Goal: Navigation & Orientation: Find specific page/section

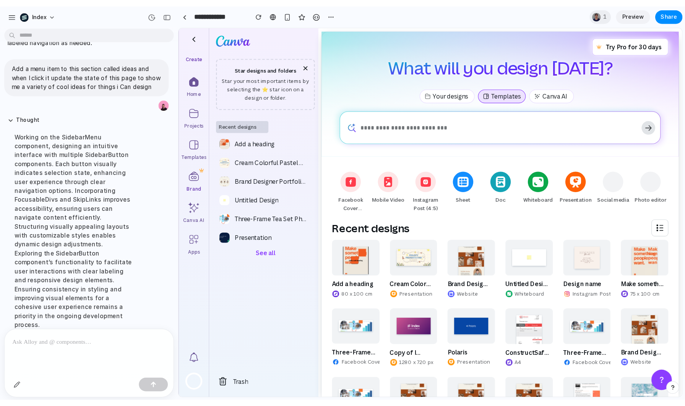
scroll to position [297, 0]
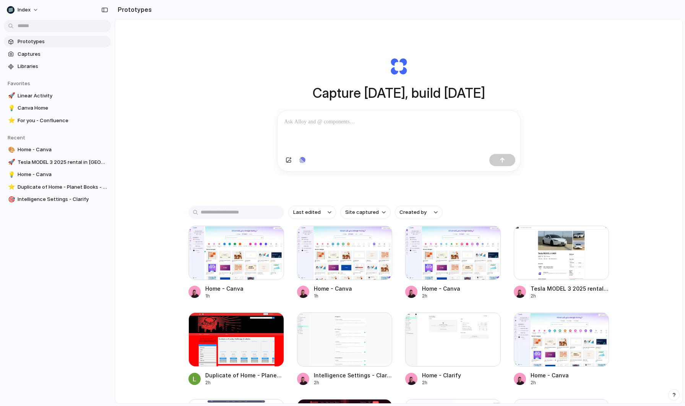
click at [215, 120] on div "Capture [DATE], build [DATE] Clone web app Clone screenshot Start from existing…" at bounding box center [398, 231] width 567 height 425
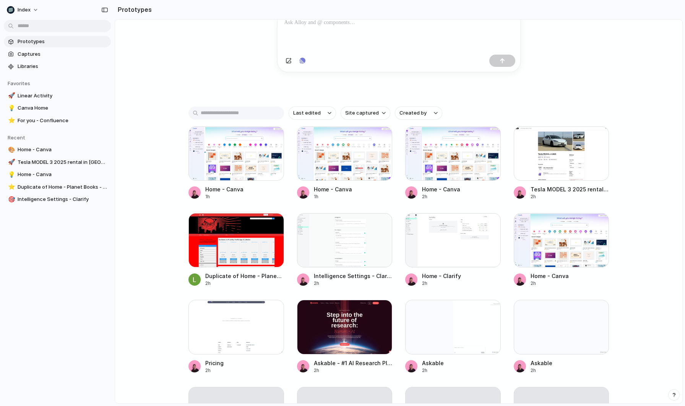
scroll to position [240, 0]
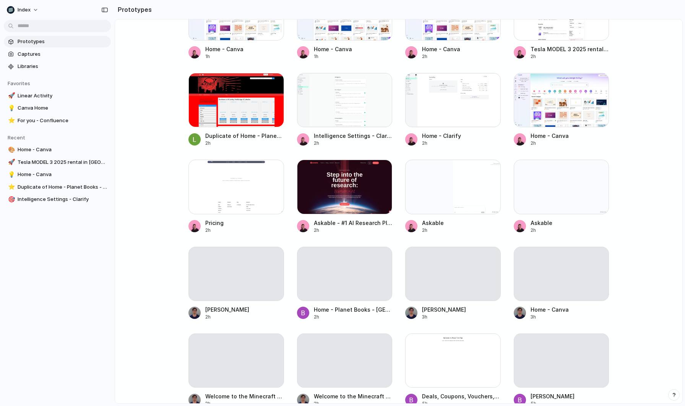
click at [156, 233] on main "Capture [DATE], build [DATE] Clone web app Clone screenshot Start from existing…" at bounding box center [399, 211] width 568 height 385
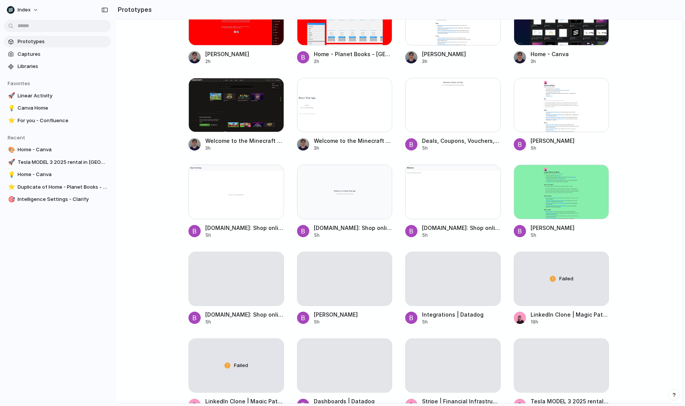
scroll to position [728, 0]
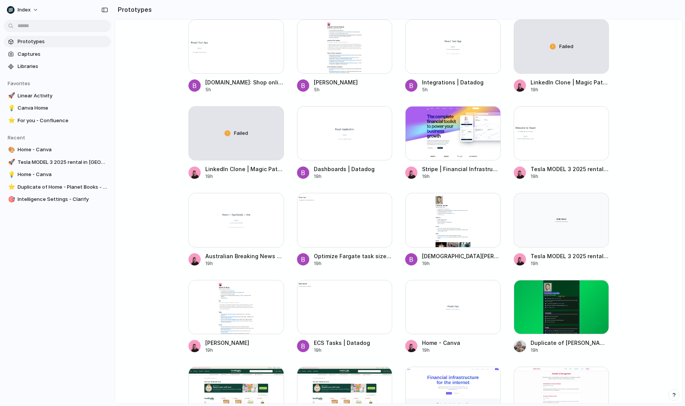
drag, startPoint x: 151, startPoint y: 64, endPoint x: 151, endPoint y: 294, distance: 229.7
click at [151, 294] on main "Capture [DATE], build [DATE] Clone web app Clone screenshot Start from existing…" at bounding box center [399, 211] width 568 height 385
click at [452, 138] on div at bounding box center [453, 133] width 96 height 54
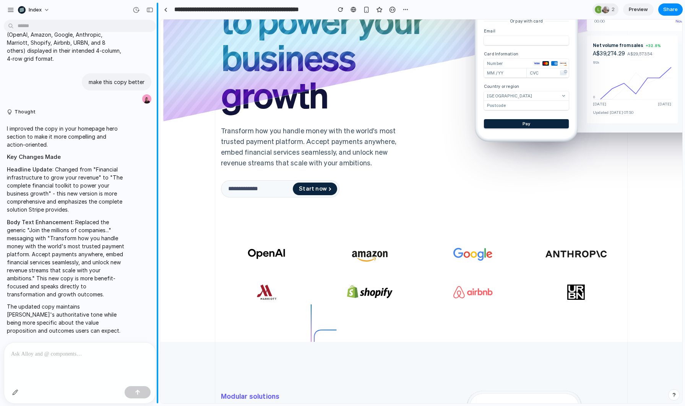
scroll to position [264, 0]
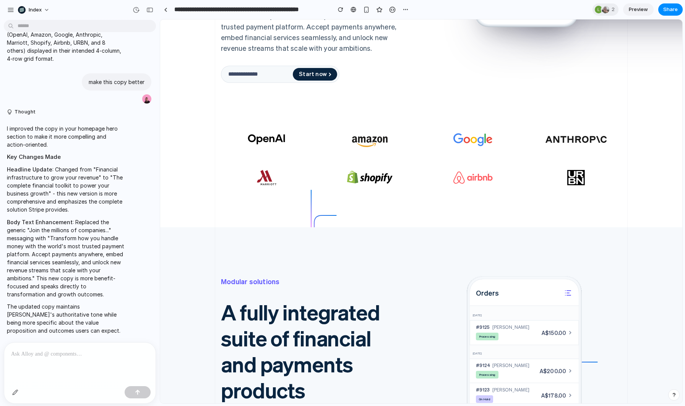
click at [191, 175] on icon at bounding box center [217, 160] width 115 height 57
drag, startPoint x: 191, startPoint y: 97, endPoint x: 191, endPoint y: 211, distance: 114.3
click at [191, 211] on div "OpenAI logo Amazon logo Google logo Anthropic logo Marriott logo Shopify logo A…" at bounding box center [421, 180] width 522 height 96
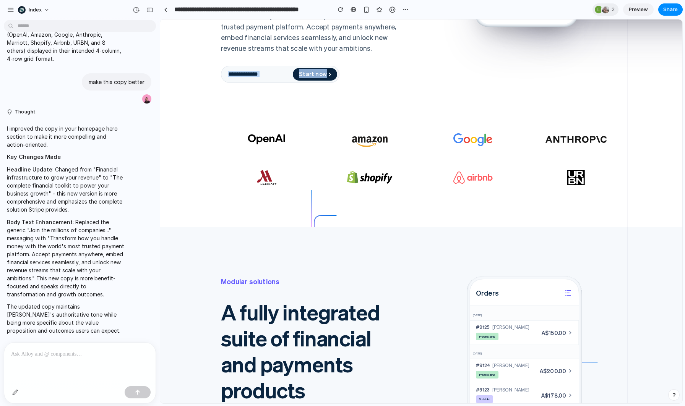
drag, startPoint x: 423, startPoint y: 112, endPoint x: 417, endPoint y: 210, distance: 98.4
click at [417, 210] on div "OpenAI logo Amazon logo Google logo Anthropic logo Marriott logo Shopify logo A…" at bounding box center [421, 180] width 413 height 96
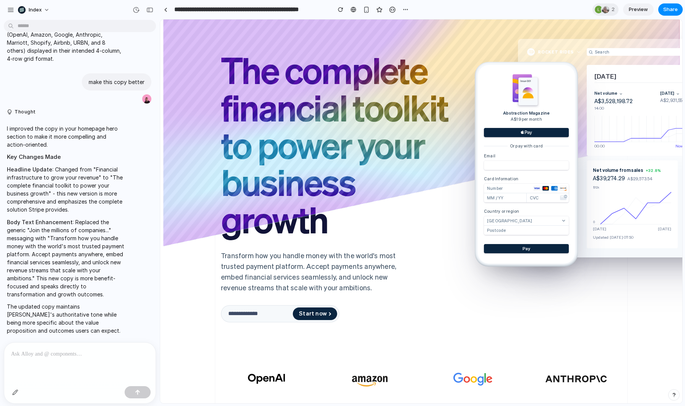
scroll to position [0, 0]
